Goal: Information Seeking & Learning: Learn about a topic

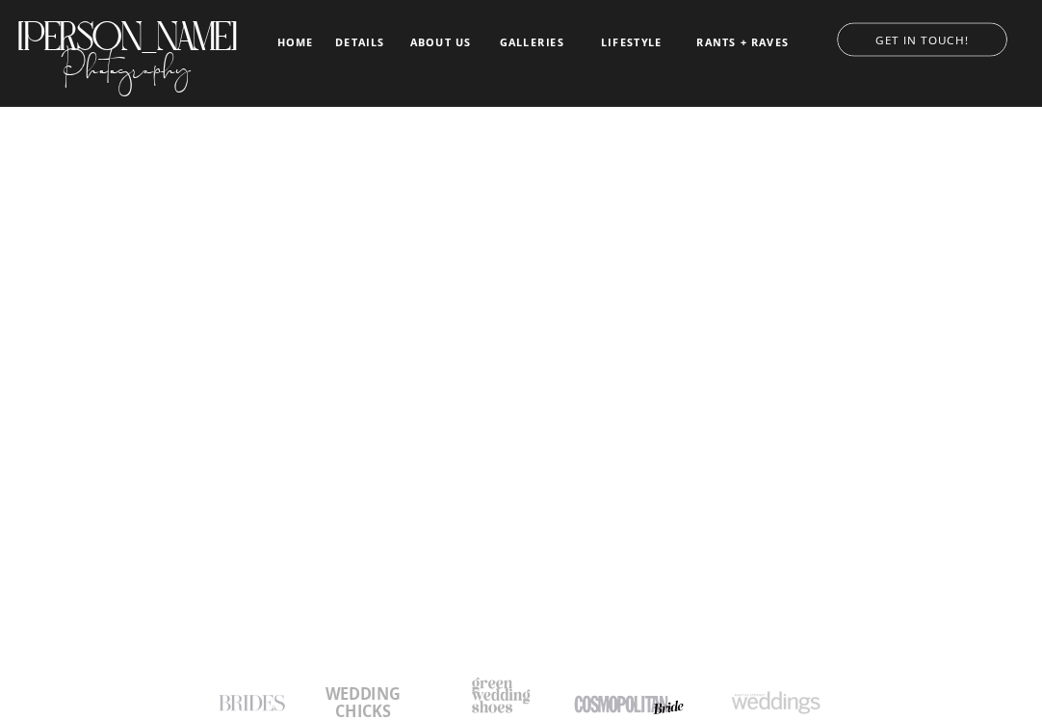
click at [339, 41] on nav "details" at bounding box center [359, 42] width 49 height 11
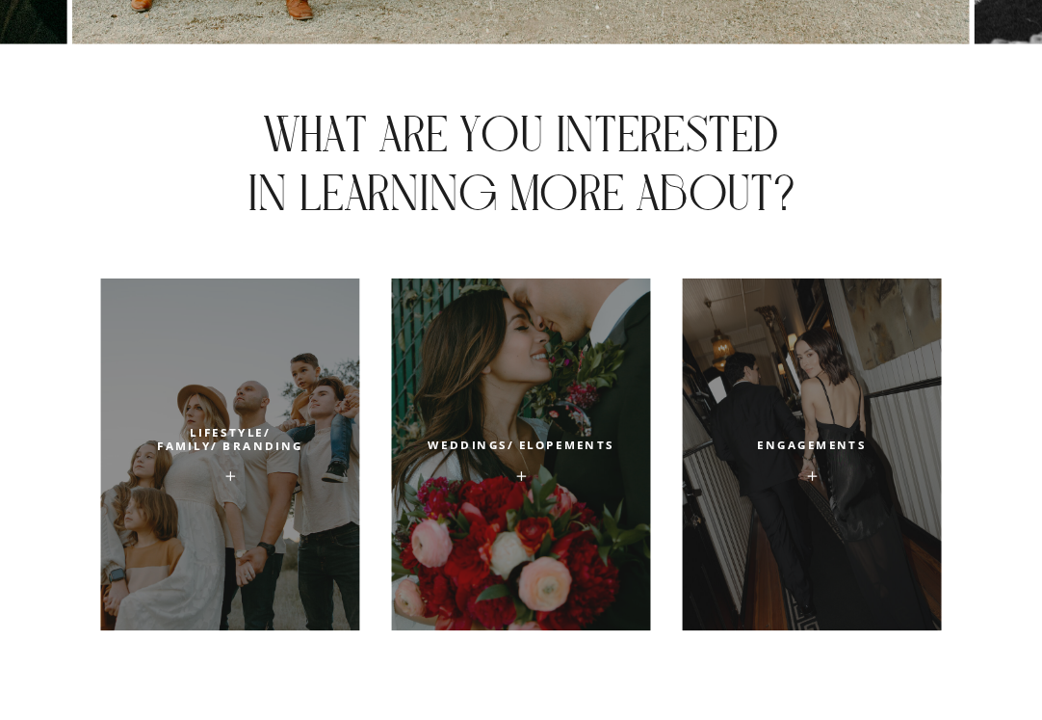
scroll to position [5888, 0]
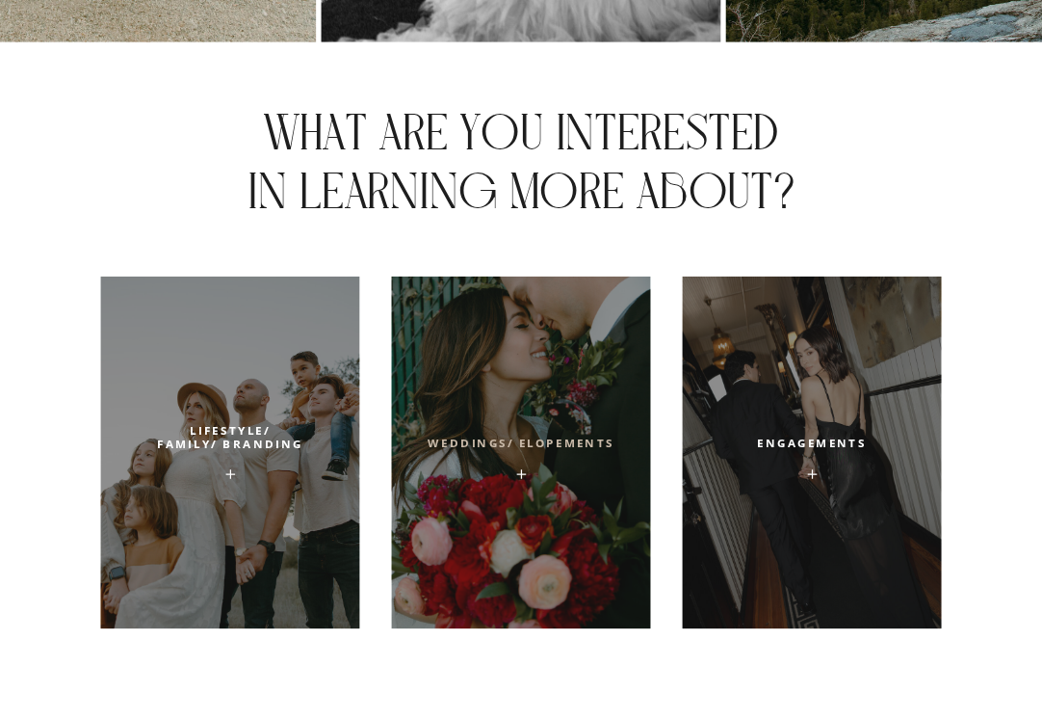
click at [508, 436] on h2 "weddings/ Elopements" at bounding box center [520, 450] width 199 height 29
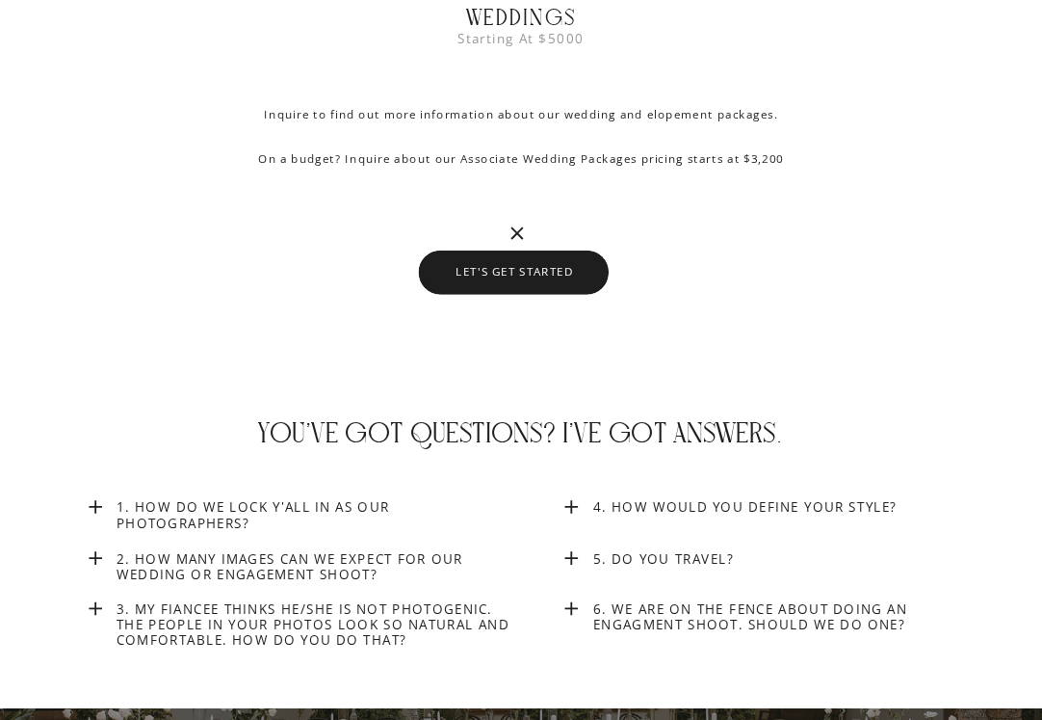
scroll to position [6625, 0]
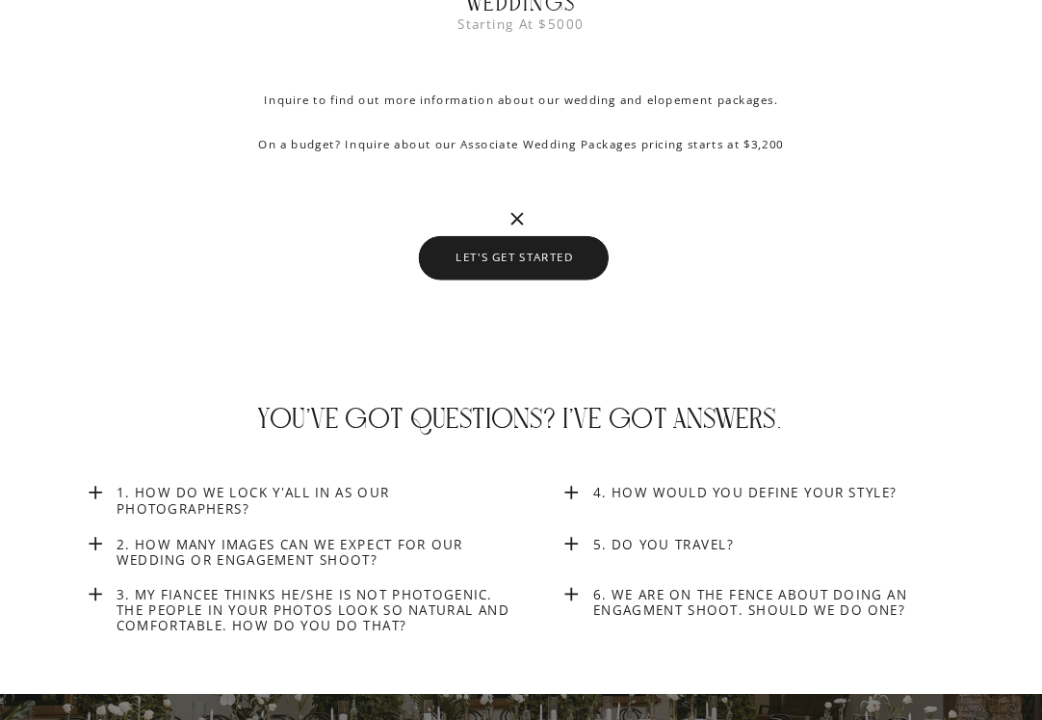
click at [343, 551] on h3 "2. How many images can we expect for our wedding or engagement shoot?" at bounding box center [318, 555] width 402 height 38
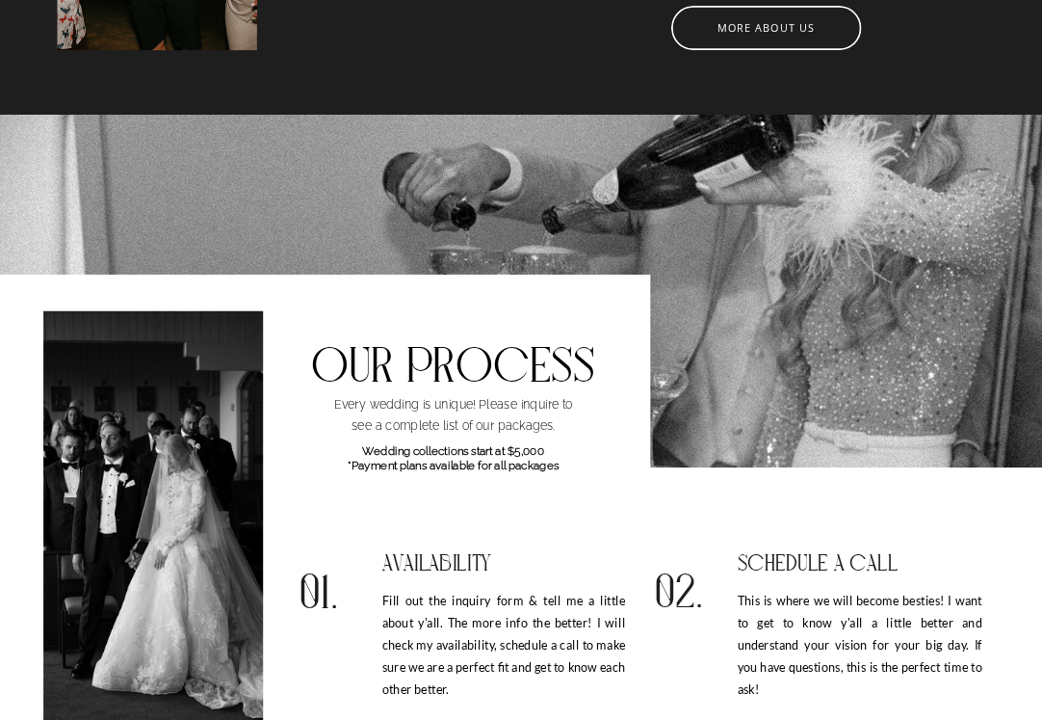
scroll to position [0, 0]
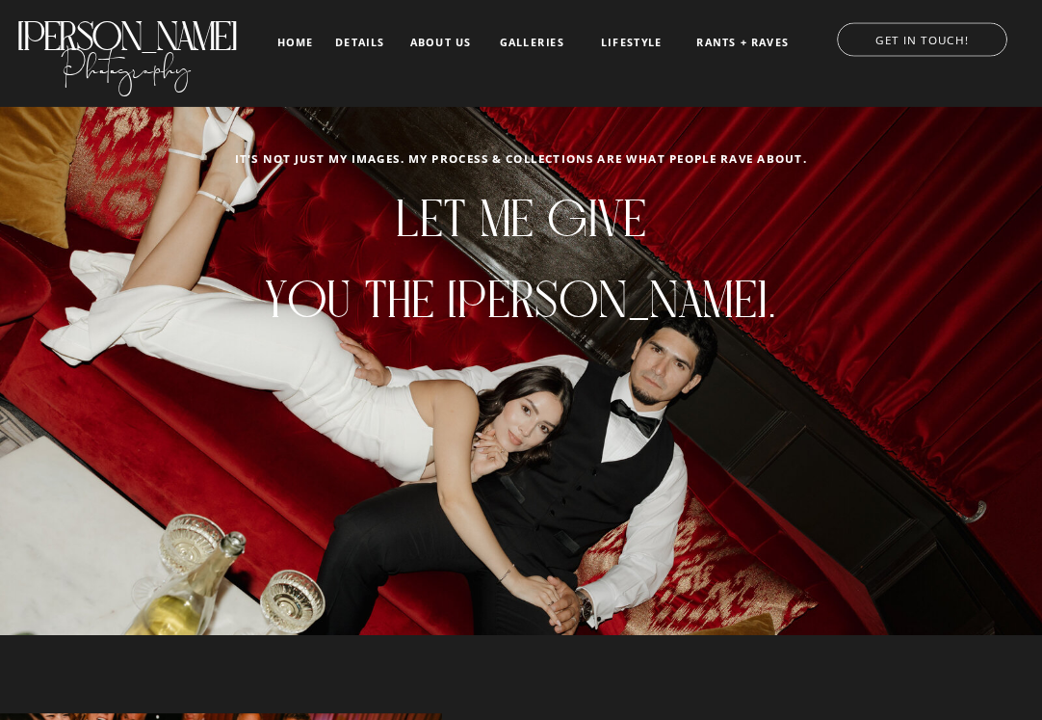
click at [527, 29] on div at bounding box center [519, 53] width 1080 height 107
click at [525, 47] on nav "galleries" at bounding box center [532, 43] width 72 height 13
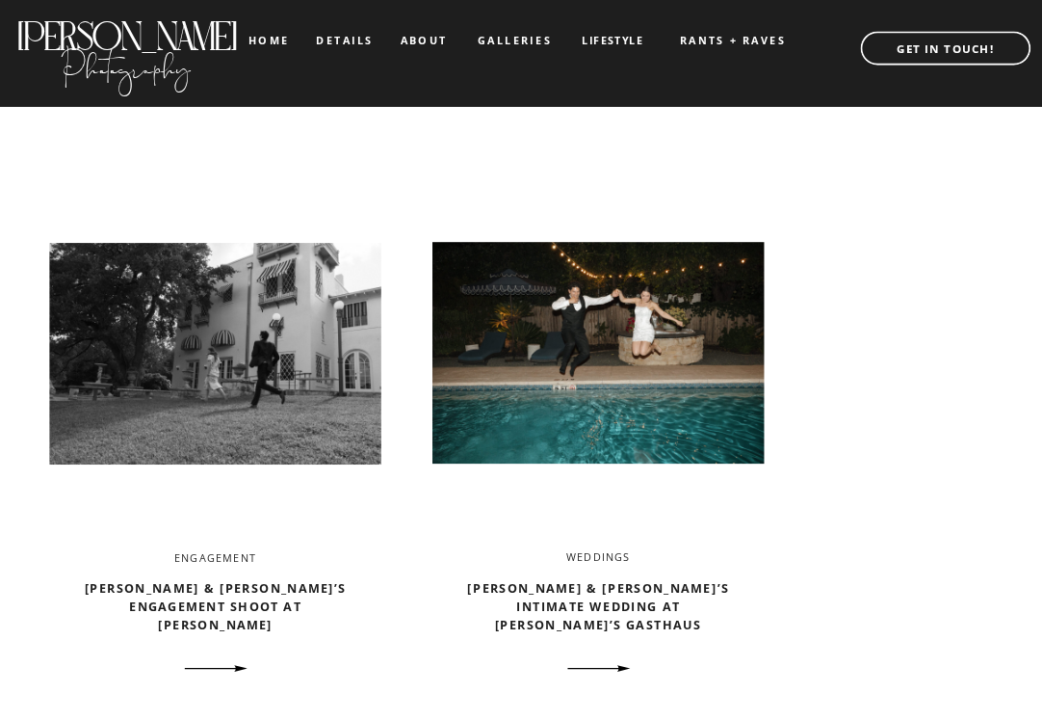
scroll to position [1200, 0]
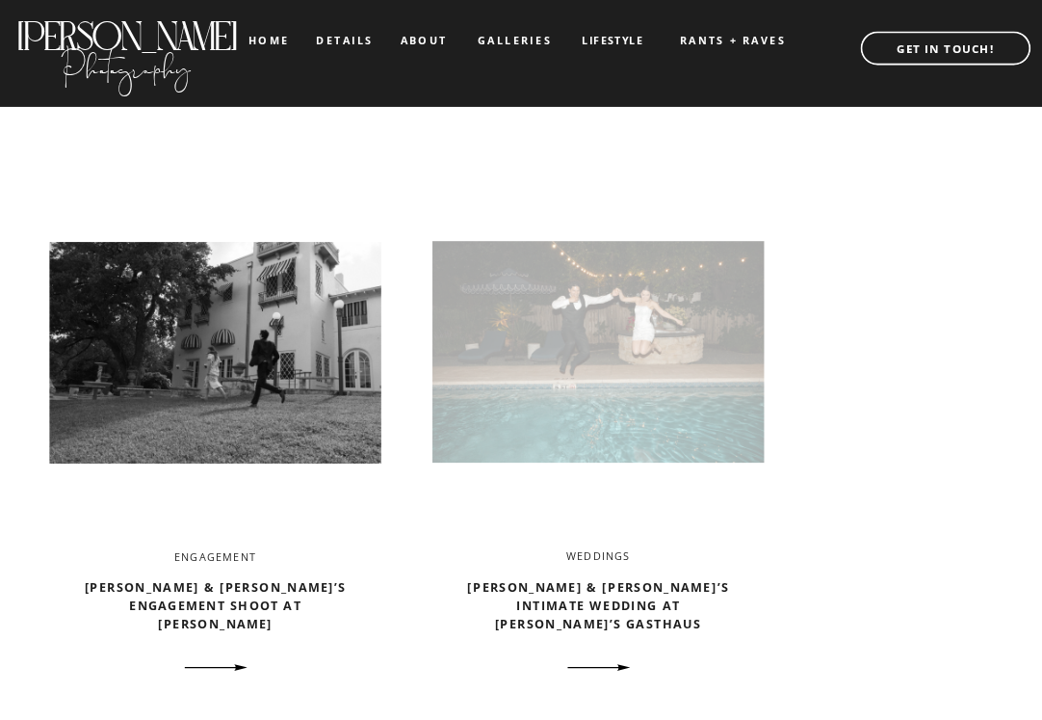
click at [625, 394] on img at bounding box center [598, 351] width 331 height 350
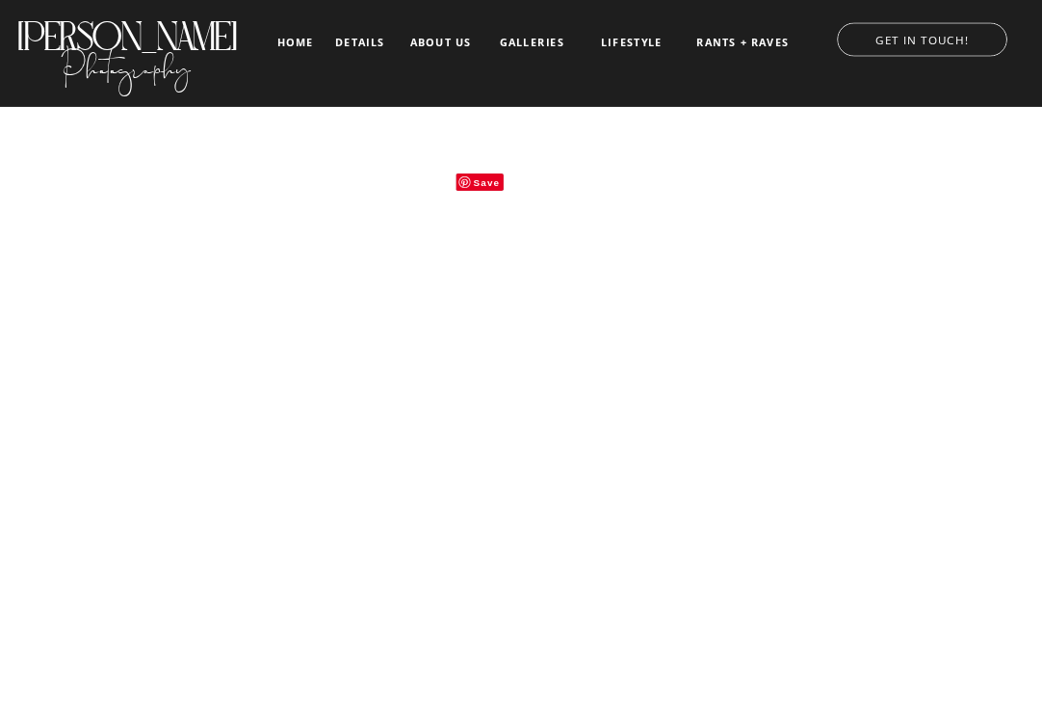
scroll to position [11040, 0]
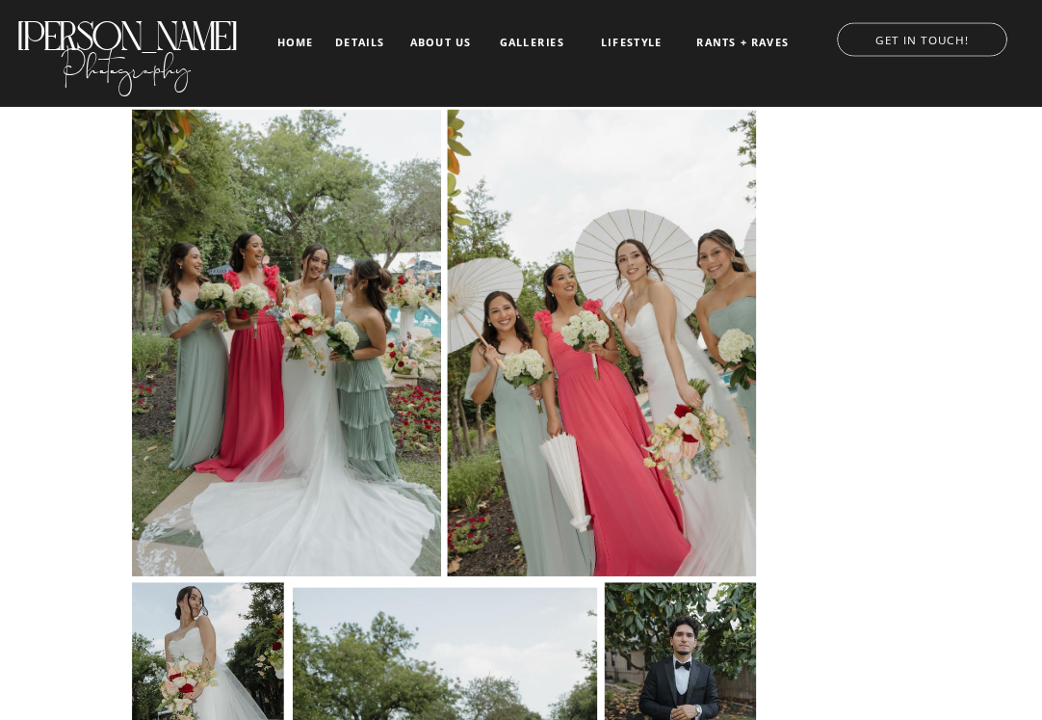
click at [352, 39] on nav "details" at bounding box center [359, 42] width 49 height 11
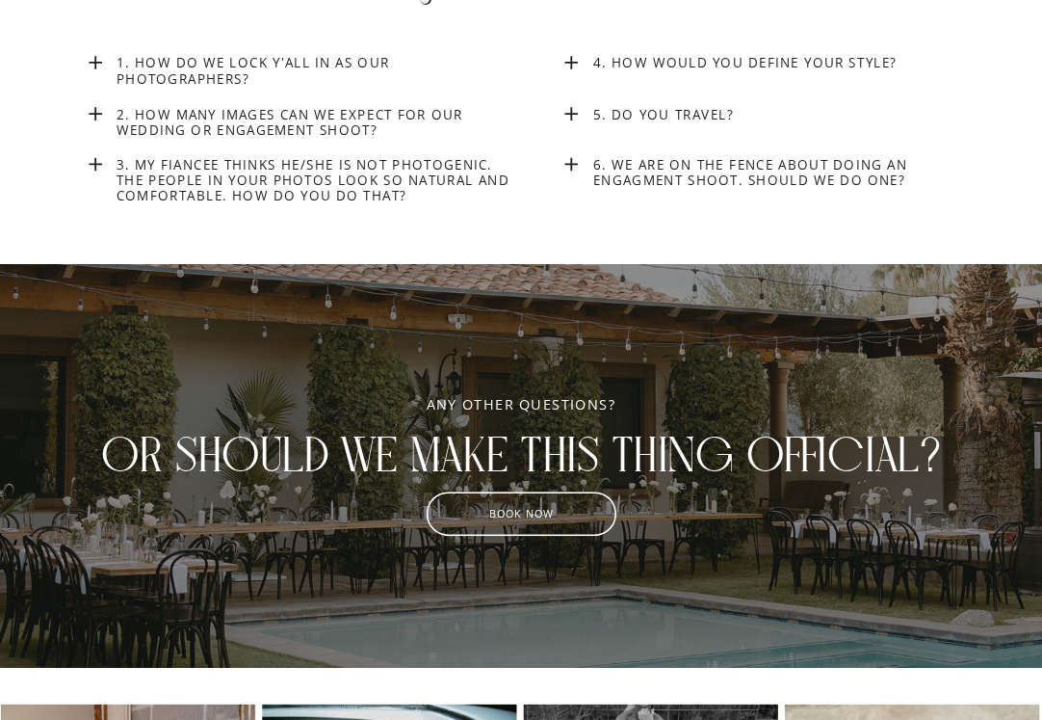
scroll to position [6658, 0]
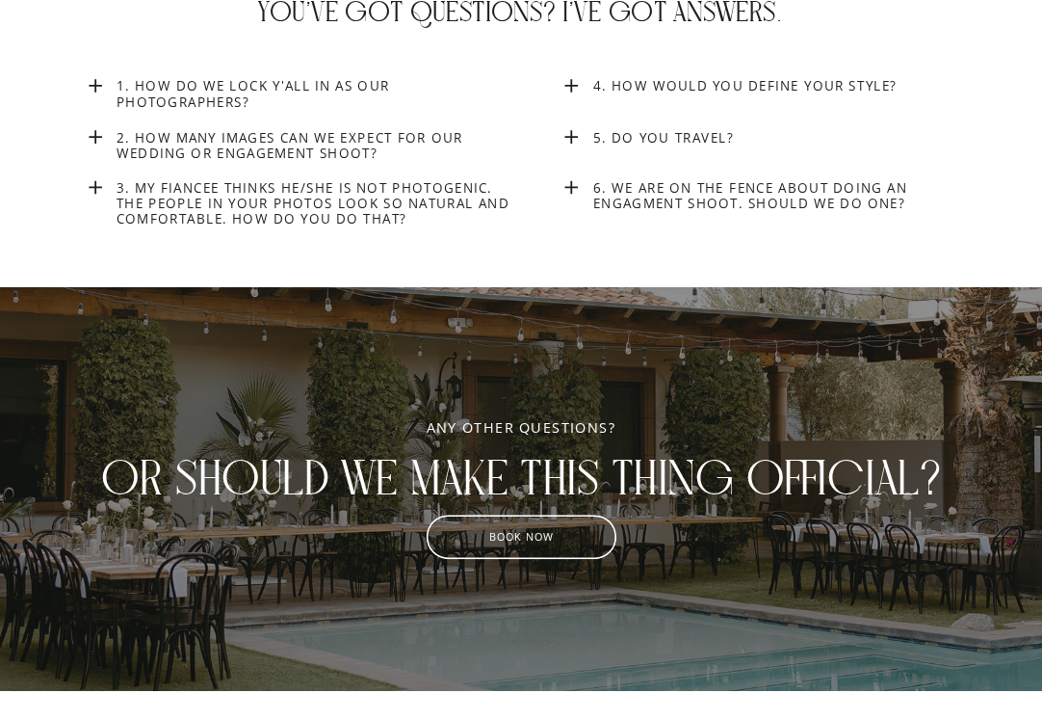
click at [653, 93] on h3 "4. How would you define your style?" at bounding box center [794, 85] width 402 height 15
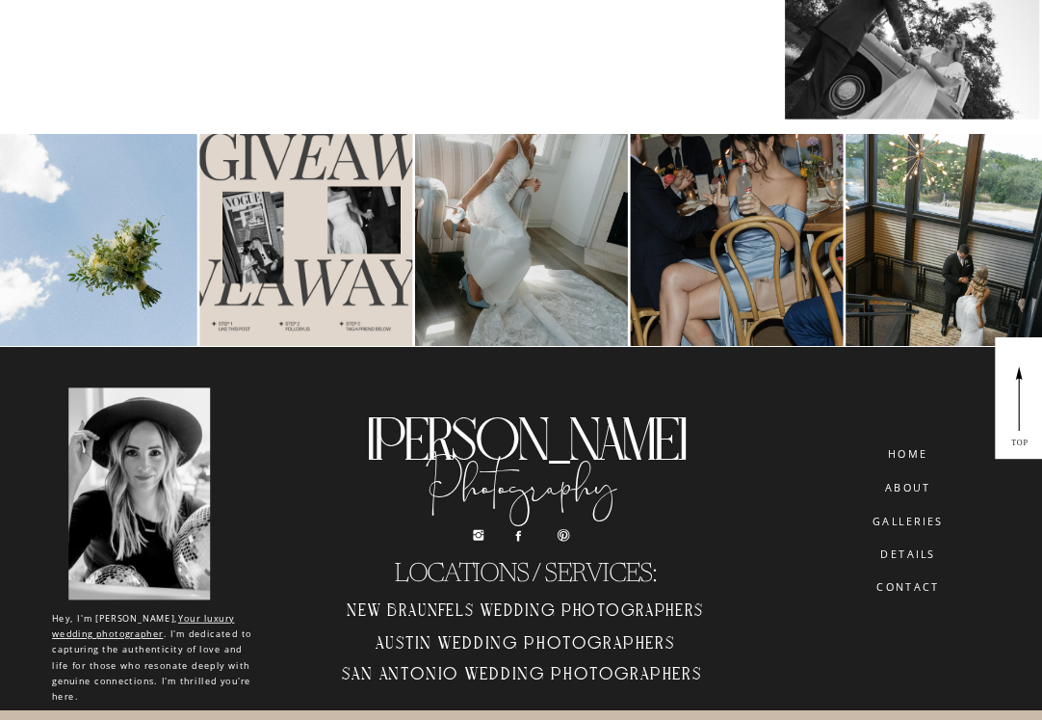
scroll to position [8644, 0]
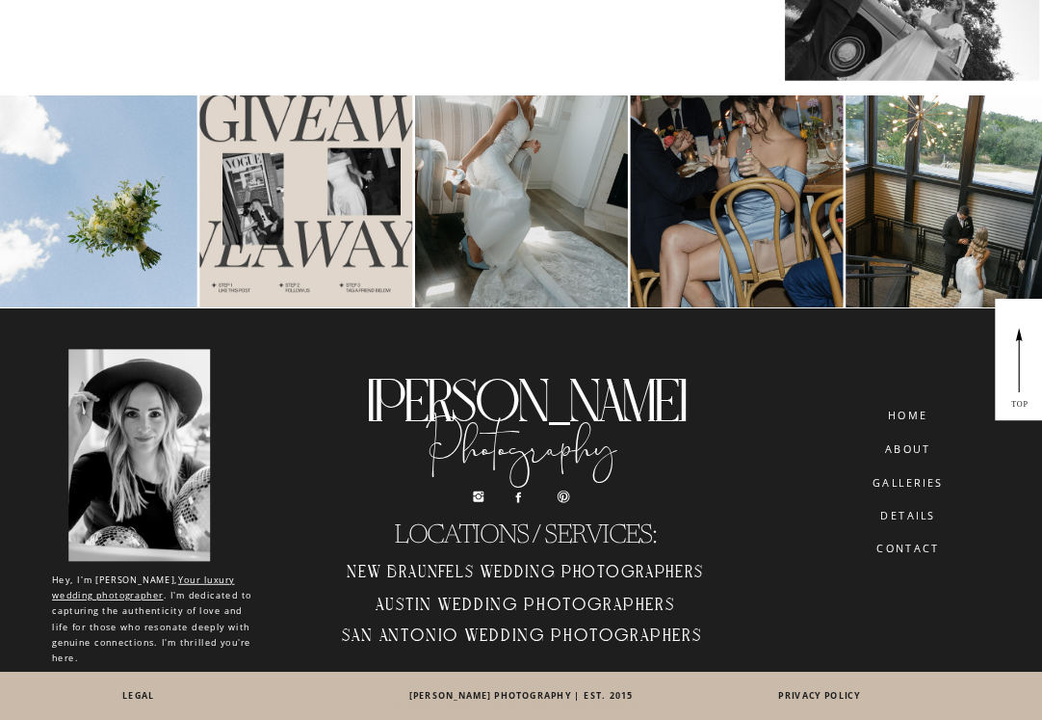
click at [903, 513] on nav "details" at bounding box center [908, 515] width 97 height 11
click at [899, 481] on nav "galleries" at bounding box center [907, 483] width 92 height 13
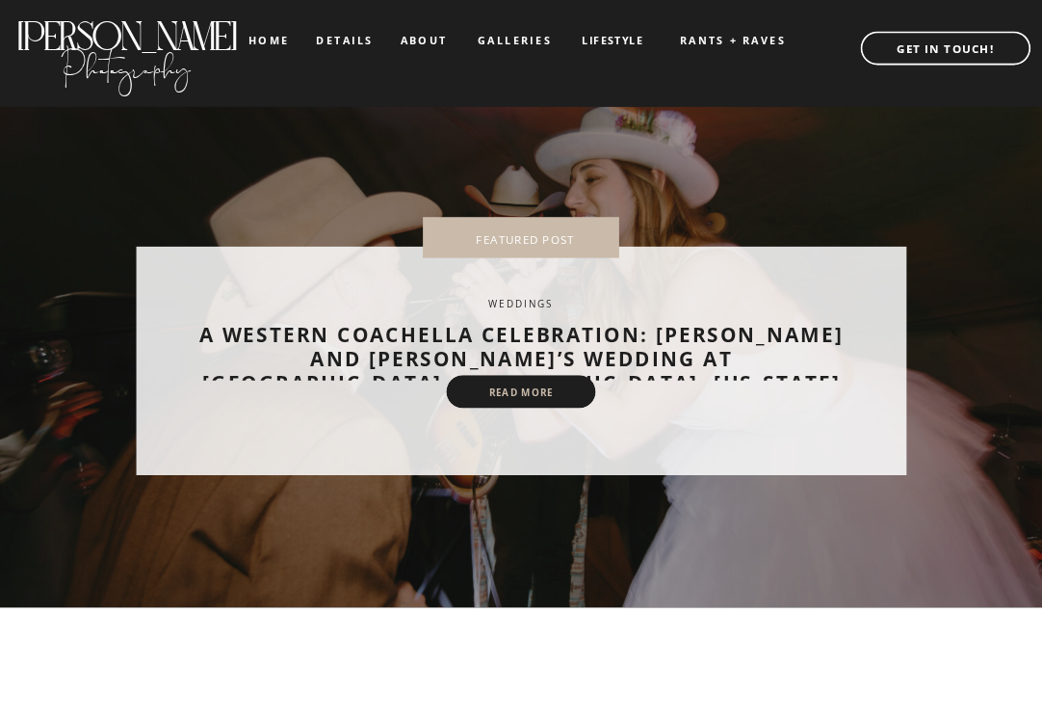
click at [490, 389] on nav "read more" at bounding box center [521, 392] width 102 height 13
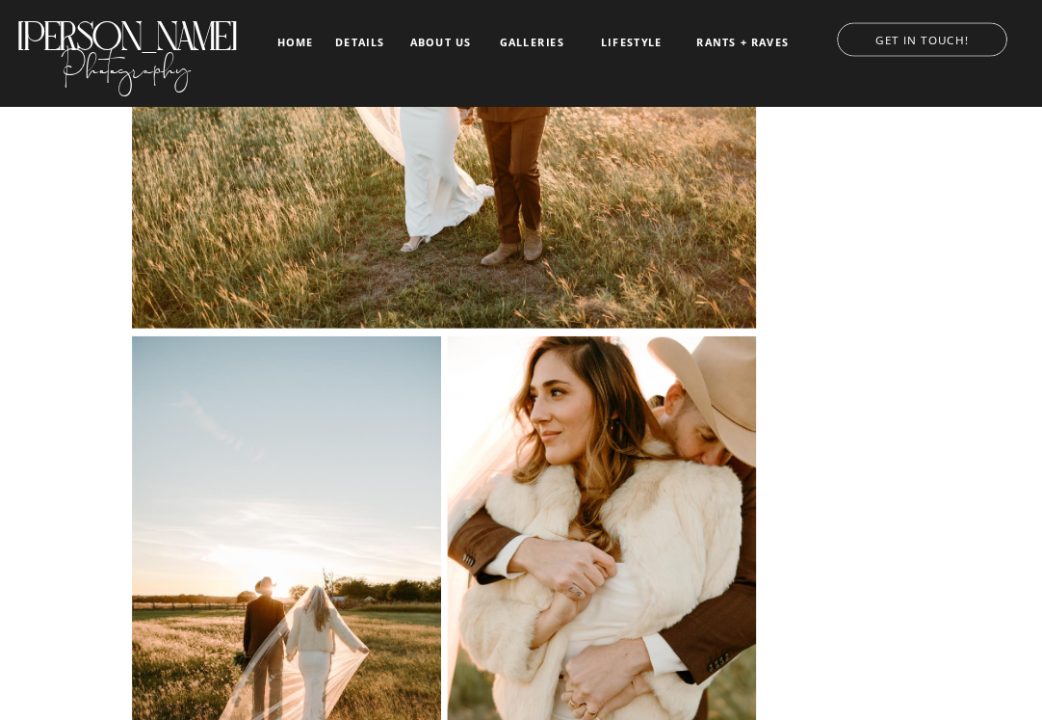
scroll to position [18521, 0]
